Goal: Task Accomplishment & Management: Use online tool/utility

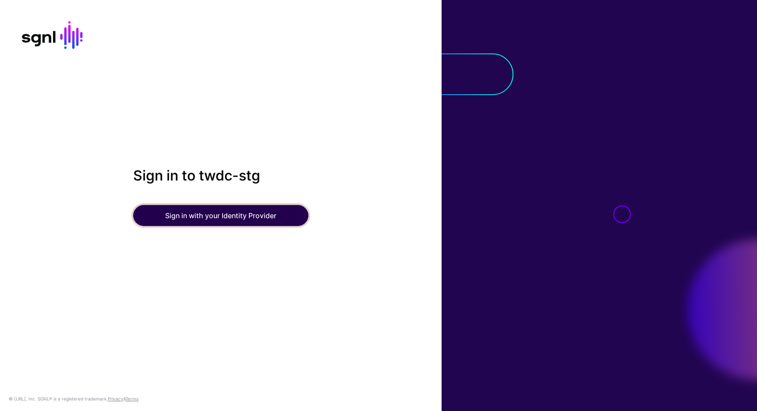
click at [239, 208] on button "Sign in with your Identity Provider" at bounding box center [220, 215] width 175 height 21
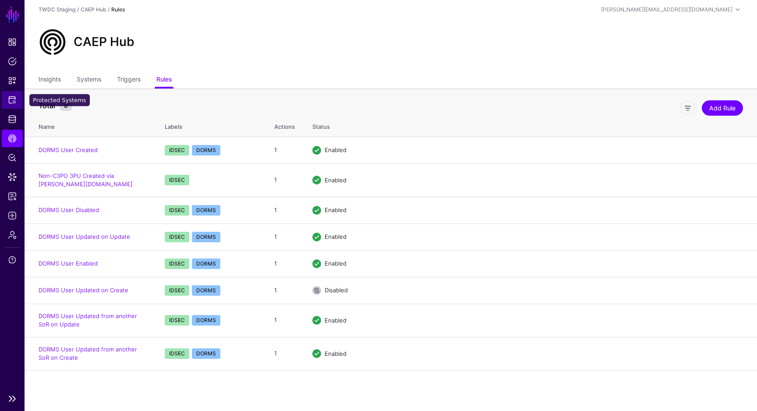
click at [13, 97] on span "Protected Systems" at bounding box center [12, 100] width 9 height 9
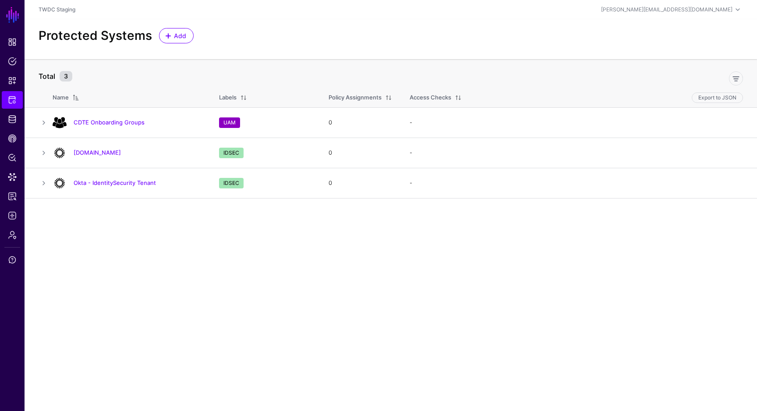
click at [221, 231] on main "SGNL Dashboard Policies Snippets Protected Systems Identity Data Fabric CAEP Hu…" at bounding box center [378, 205] width 757 height 411
click at [174, 38] on span "Add" at bounding box center [180, 35] width 14 height 9
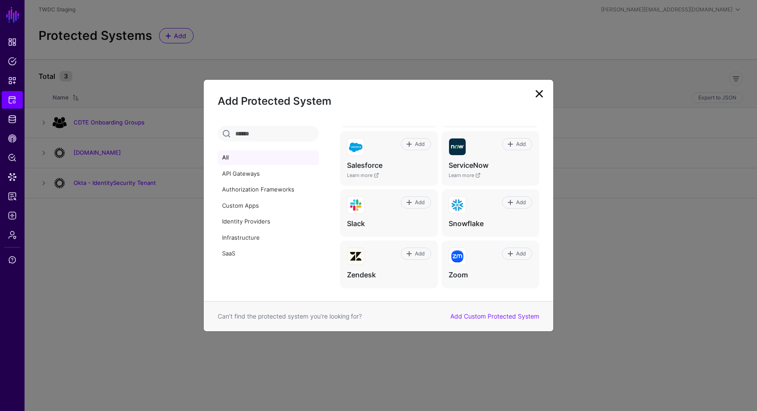
scroll to position [538, 0]
click at [242, 174] on link "API Gateways" at bounding box center [268, 173] width 101 height 15
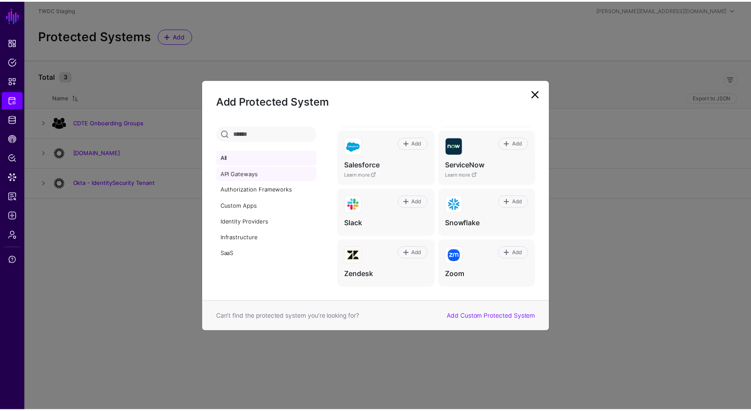
scroll to position [0, 0]
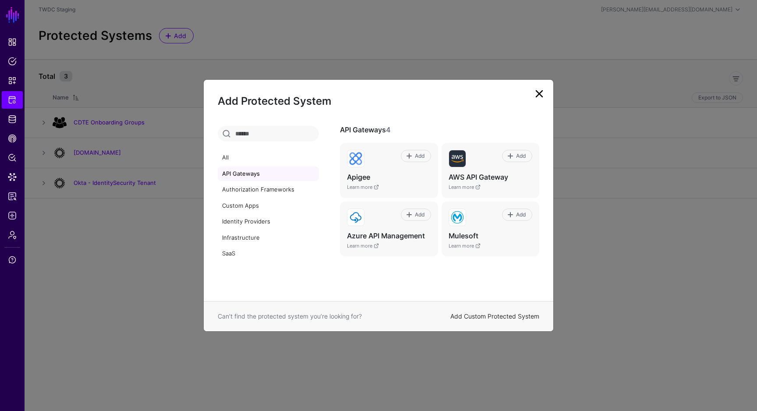
click at [460, 316] on link "Add Custom Protected System" at bounding box center [494, 315] width 89 height 7
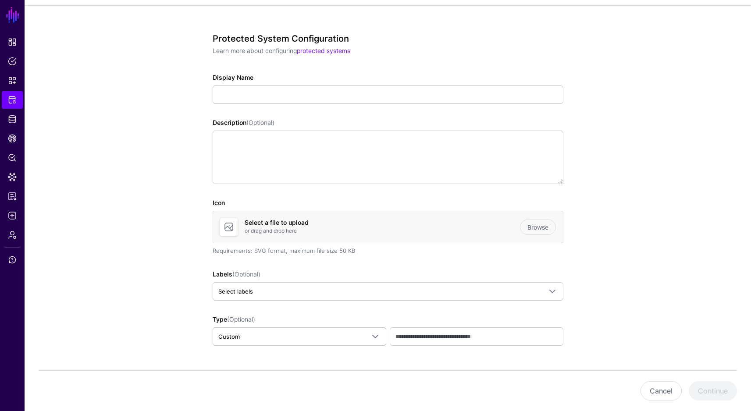
scroll to position [34, 0]
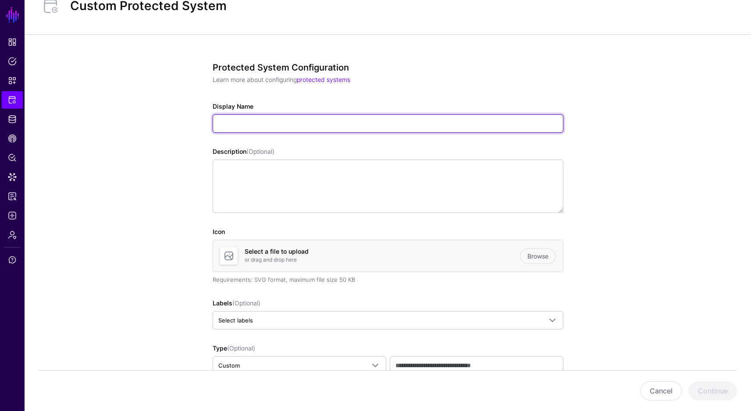
click at [365, 126] on input "Display Name" at bounding box center [388, 123] width 351 height 18
type input "**********"
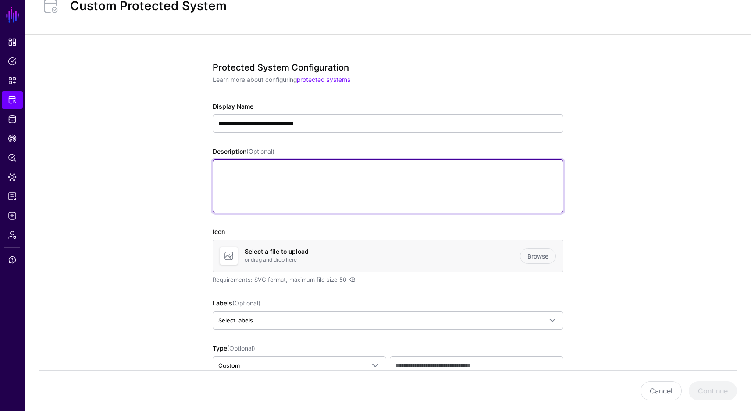
click at [384, 185] on textarea "Description (Optional)" at bounding box center [388, 185] width 351 height 53
